Goal: Find specific page/section: Find specific page/section

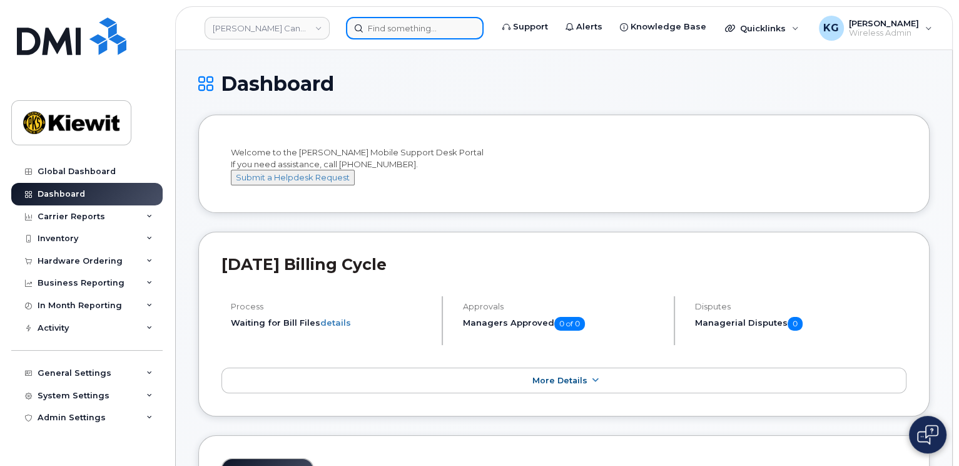
click at [380, 31] on input at bounding box center [415, 28] width 138 height 23
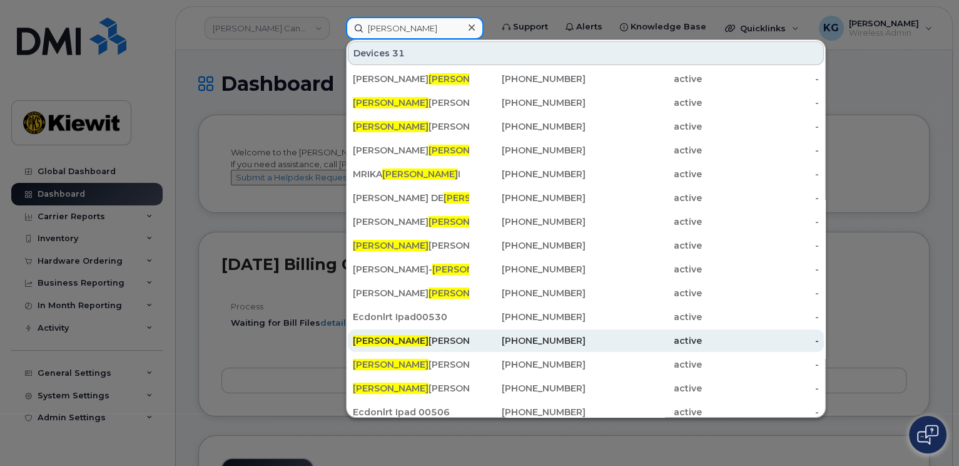
type input "[PERSON_NAME]"
click at [402, 337] on div "[PERSON_NAME]" at bounding box center [411, 340] width 116 height 13
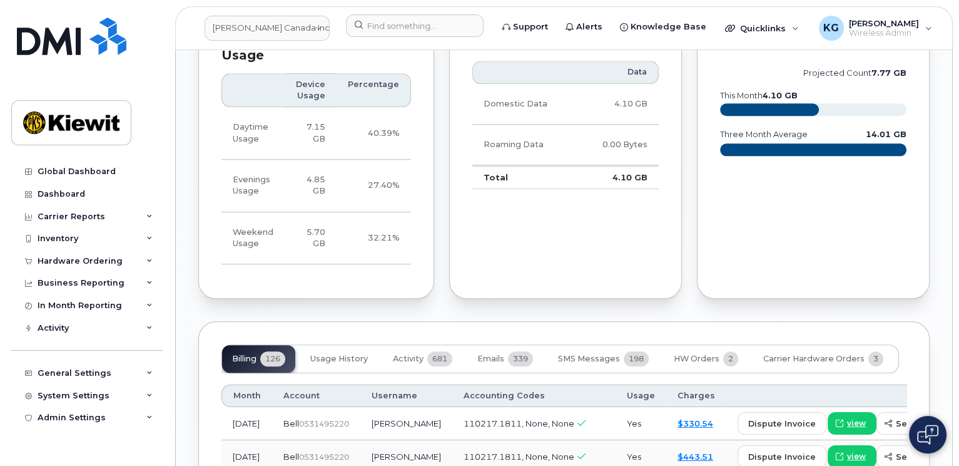
scroll to position [1377, 0]
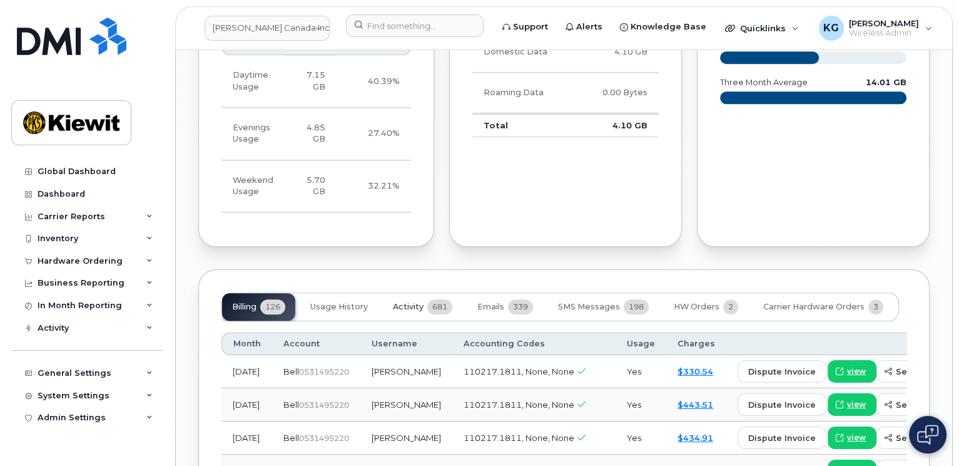
click at [412, 302] on span "Activity" at bounding box center [408, 307] width 31 height 10
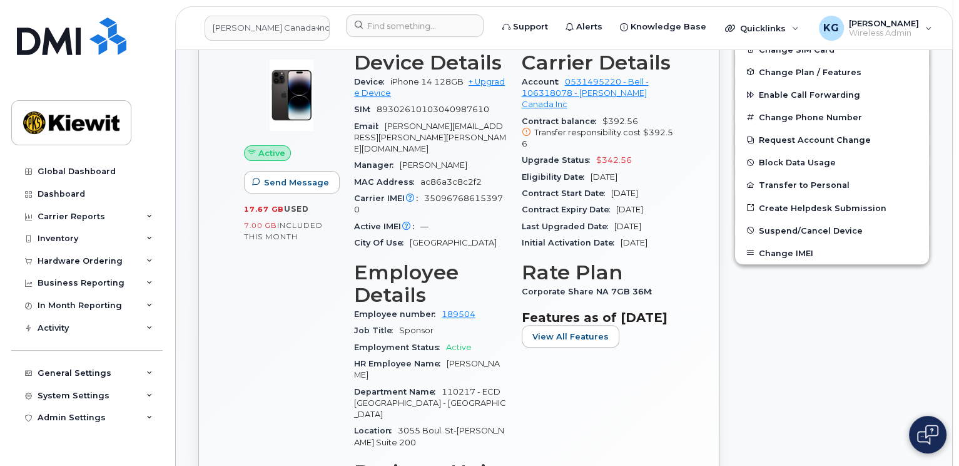
scroll to position [375, 0]
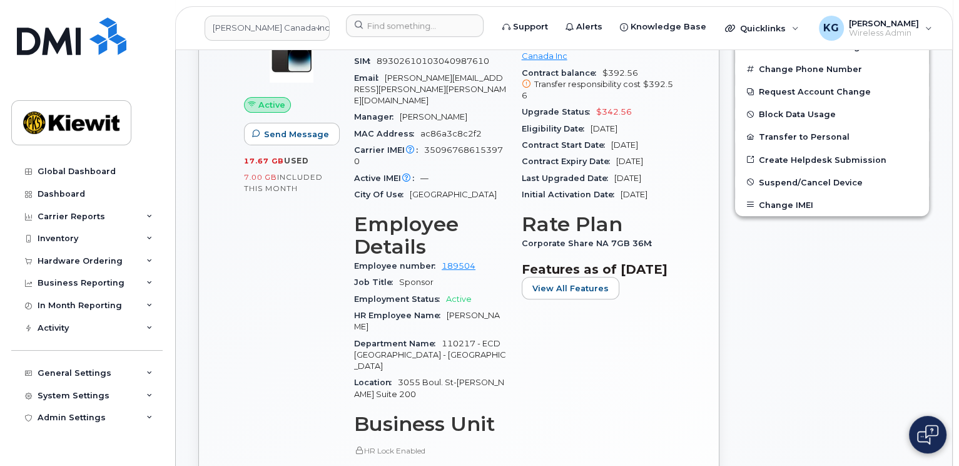
click at [780, 388] on div "Edit Device / Employee Add Roaming Package Reset Voicemail Change SIM Card Chan…" at bounding box center [832, 307] width 210 height 793
click at [783, 300] on div "Edit Device / Employee Add Roaming Package Reset Voicemail Change SIM Card Chan…" at bounding box center [832, 307] width 210 height 793
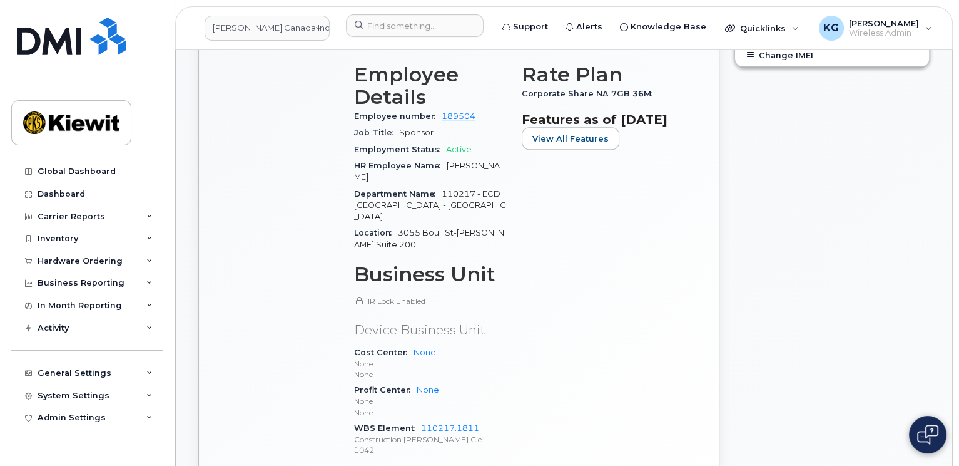
scroll to position [563, 0]
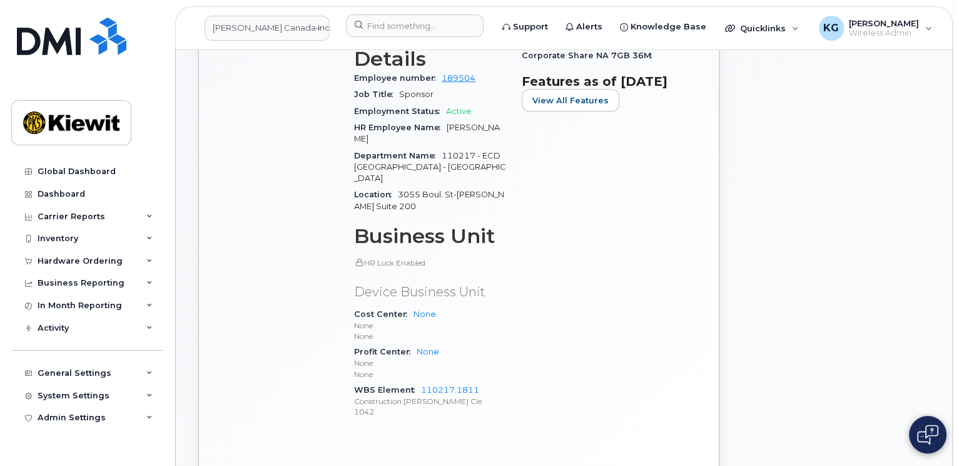
click at [606, 312] on div "Carrier Details Account 0531495220 - Bell - 106318078 - Kiewit Canada Inc Contr…" at bounding box center [598, 122] width 168 height 629
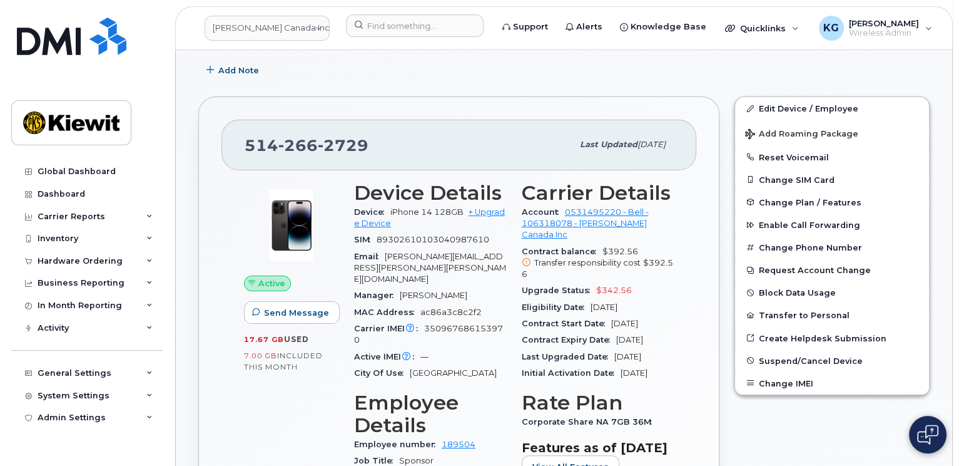
scroll to position [188, 0]
